Goal: Check status: Check status

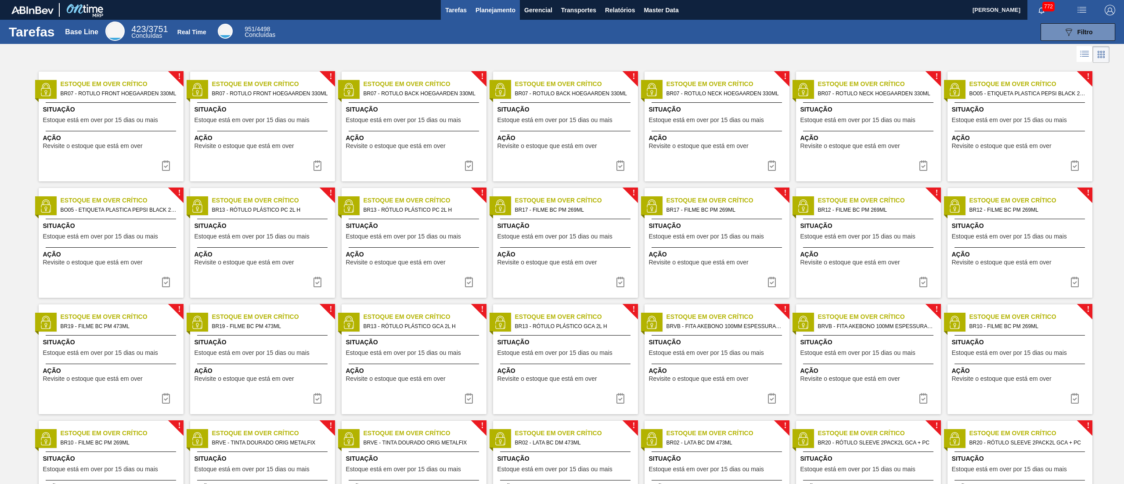
click at [498, 5] on span "Planejamento" at bounding box center [496, 10] width 40 height 11
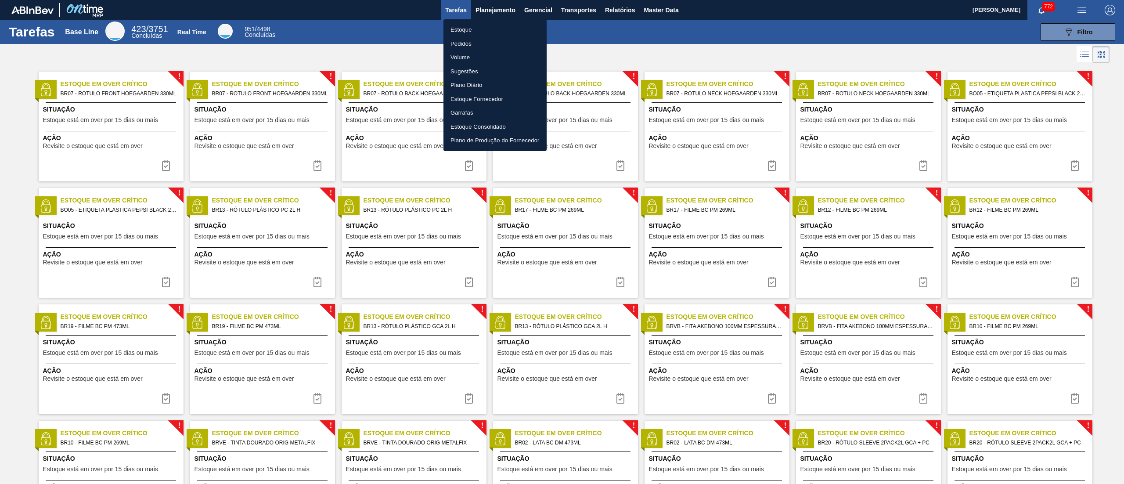
click at [466, 20] on ul "Estoque Pedidos Volume Sugestões Plano Diário Estoque Fornecedor Garrafas Estoq…" at bounding box center [494, 85] width 103 height 132
click at [459, 25] on li "Estoque" at bounding box center [494, 30] width 103 height 14
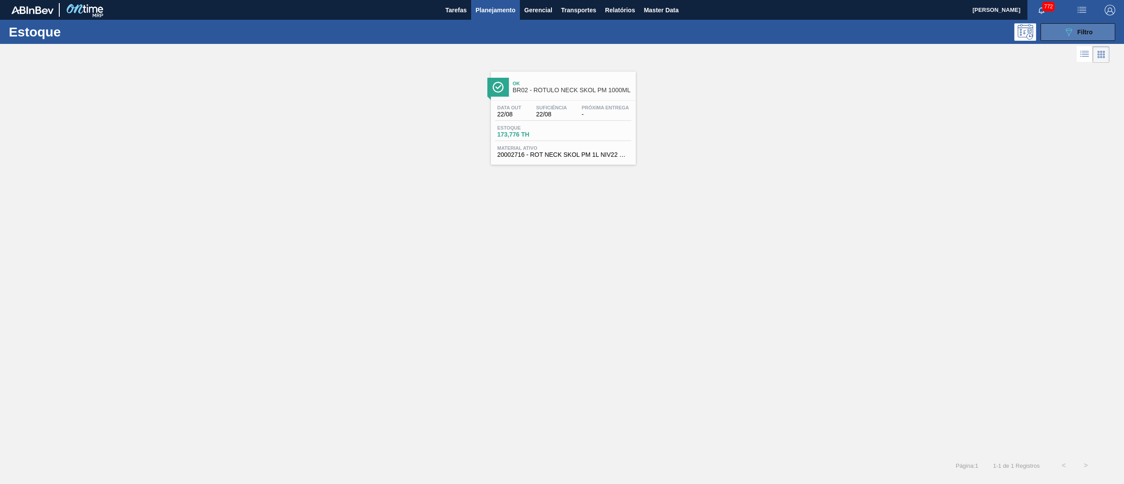
click at [562, 33] on button "089F7B8B-B2A5-4AFE-B5C0-19BA573D28AC Filtro" at bounding box center [1078, 32] width 75 height 18
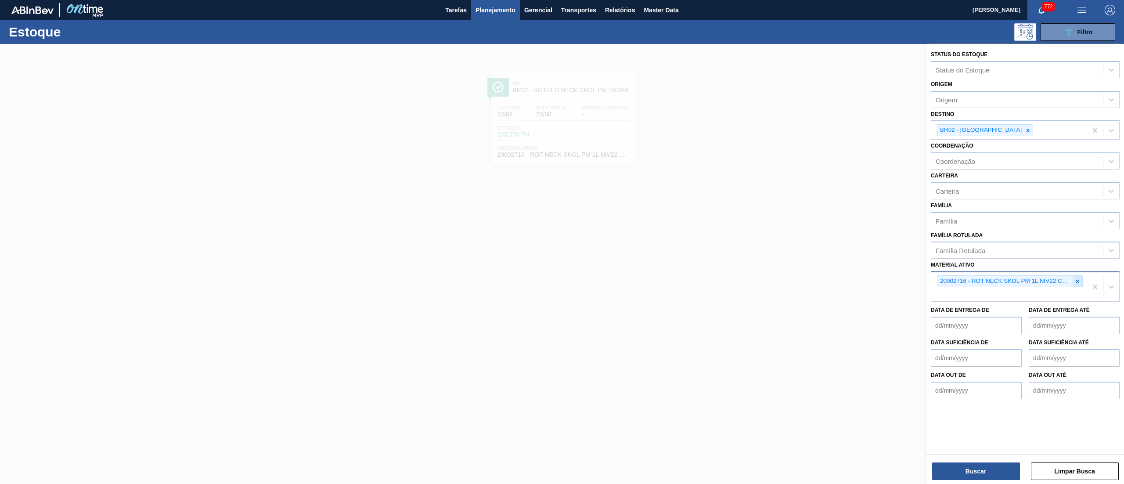
click at [562, 242] on div at bounding box center [1078, 281] width 10 height 11
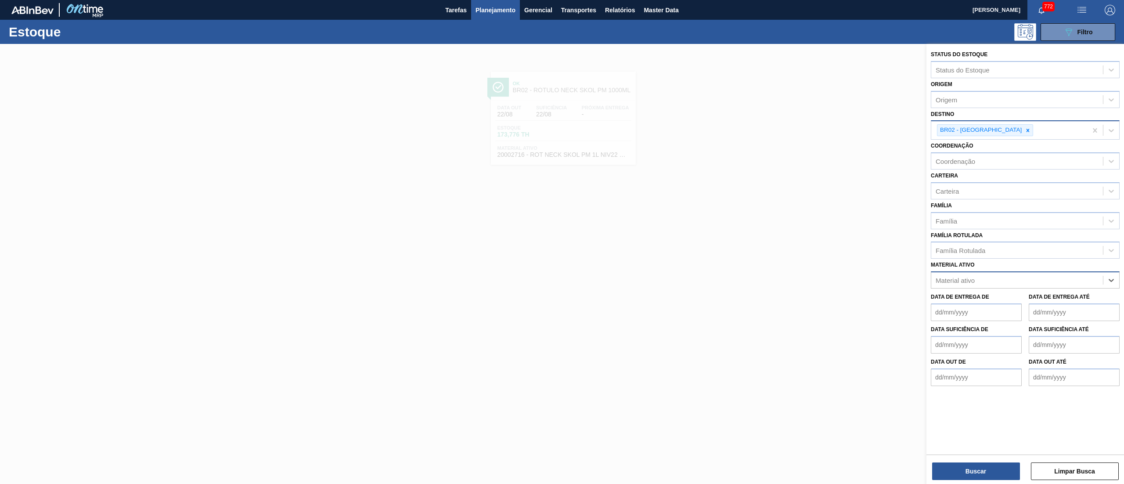
click at [562, 138] on div "BR02 - [GEOGRAPHIC_DATA]" at bounding box center [1009, 130] width 156 height 18
click at [562, 132] on icon at bounding box center [1028, 130] width 6 height 6
type input "brv3"
click at [562, 145] on div "BRV3 - Vidros Rio" at bounding box center [1025, 151] width 189 height 16
click at [562, 242] on button "Buscar" at bounding box center [976, 471] width 88 height 18
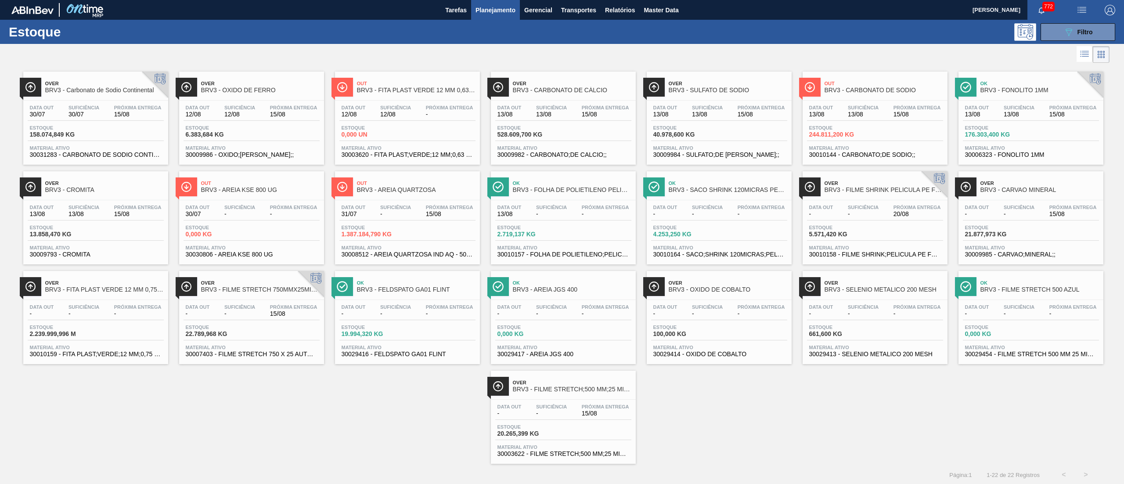
click at [369, 229] on span "Estoque" at bounding box center [372, 227] width 61 height 5
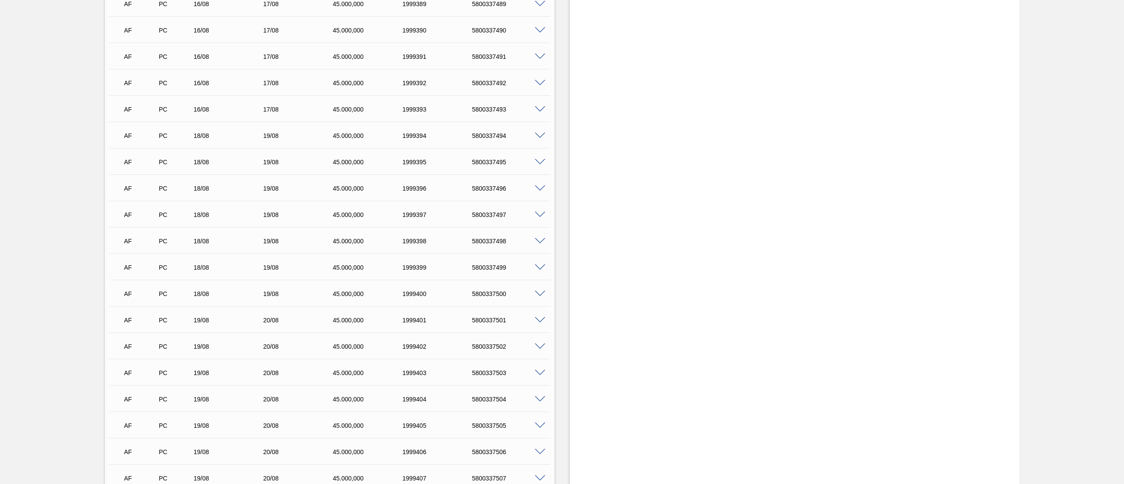
scroll to position [3810, 0]
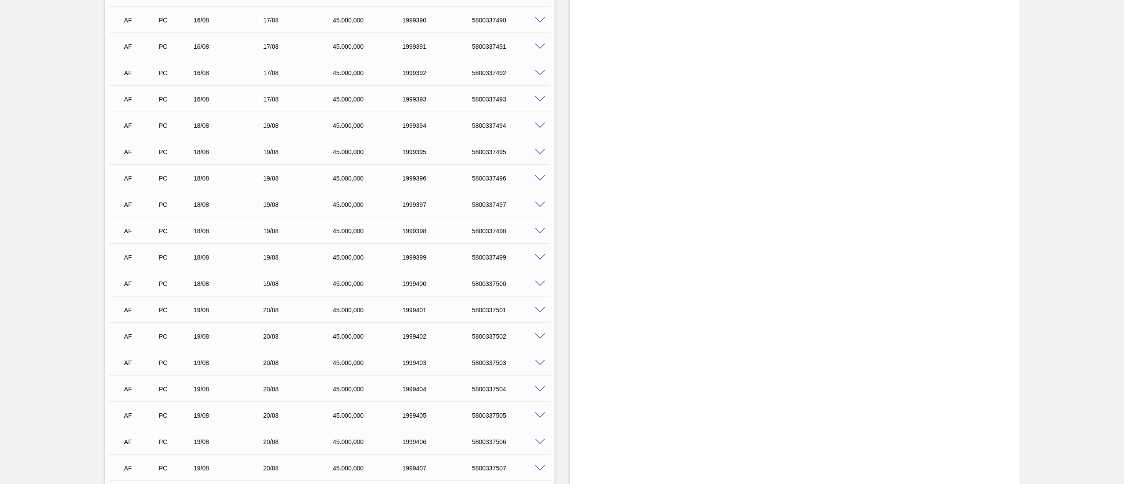
click at [476, 72] on div "5800337492" at bounding box center [509, 72] width 79 height 7
copy div "5800337492"
